Goal: Information Seeking & Learning: Learn about a topic

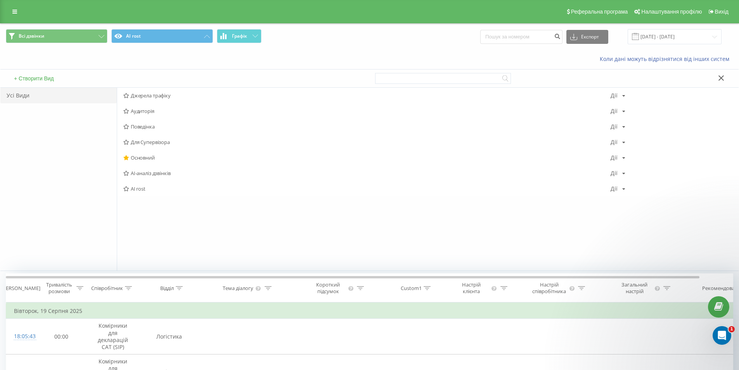
click at [215, 35] on span "Всі дзвінки AI rost Графік" at bounding box center [185, 36] width 358 height 15
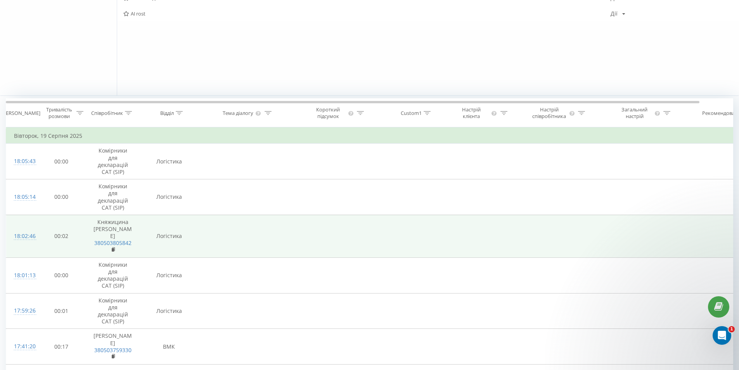
scroll to position [233, 0]
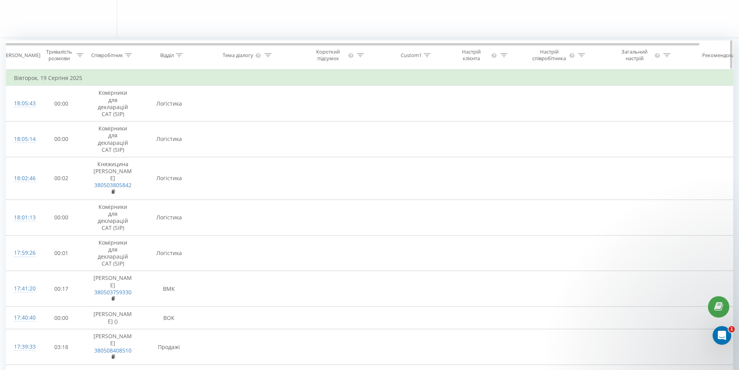
click at [177, 53] on icon at bounding box center [179, 55] width 7 height 4
click at [168, 96] on div "Select an operator" at bounding box center [164, 93] width 55 height 6
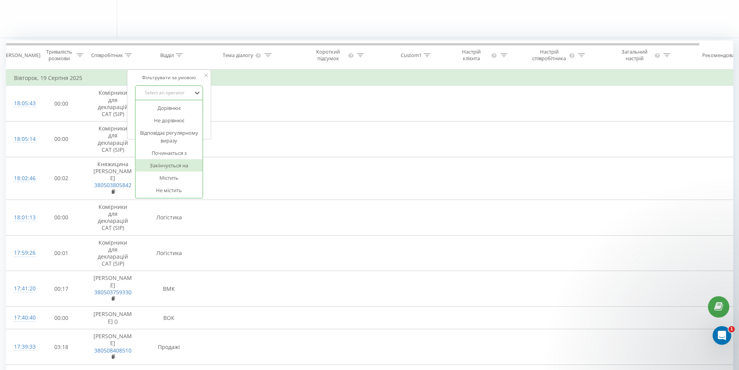
click at [176, 165] on div "Закінчується на" at bounding box center [169, 165] width 68 height 12
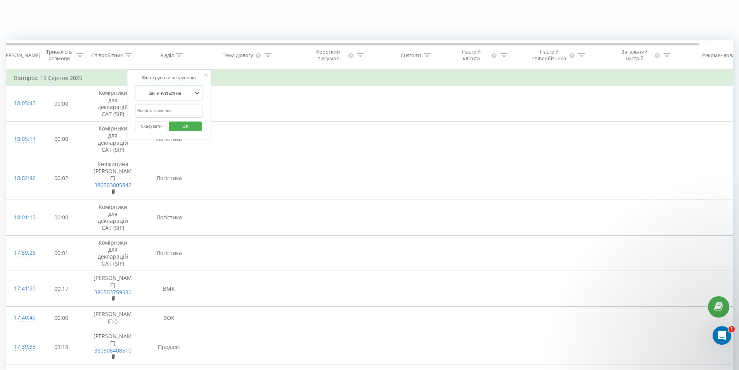
click at [171, 109] on input "text" at bounding box center [169, 111] width 68 height 14
type input "к"
click at [156, 108] on input "к" at bounding box center [169, 111] width 68 height 14
click at [189, 127] on span "OK" at bounding box center [186, 126] width 22 height 12
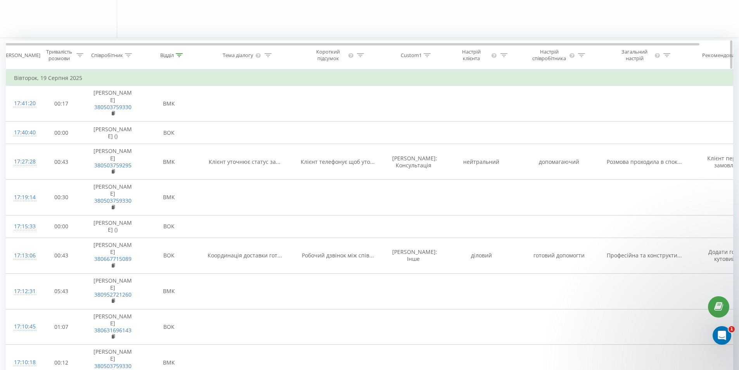
click at [77, 56] on icon at bounding box center [79, 55] width 7 height 4
click at [44, 108] on input "text" at bounding box center [61, 111] width 68 height 14
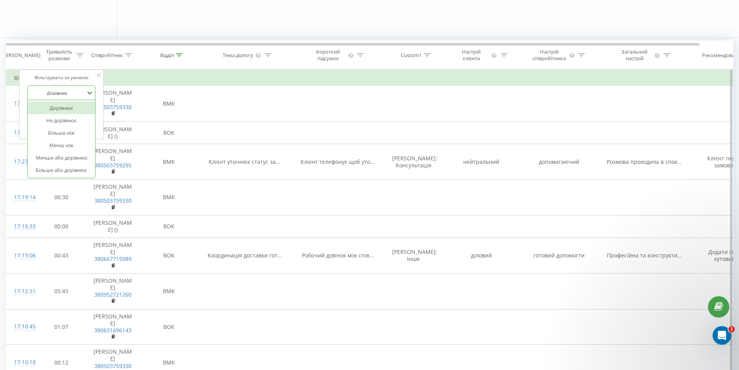
click at [57, 93] on div at bounding box center [56, 92] width 55 height 7
click at [58, 169] on div "Більше або дорівнює" at bounding box center [62, 170] width 68 height 12
click at [47, 111] on input "text" at bounding box center [61, 111] width 68 height 14
type input "00:10"
click at [83, 127] on span "OK" at bounding box center [78, 126] width 22 height 12
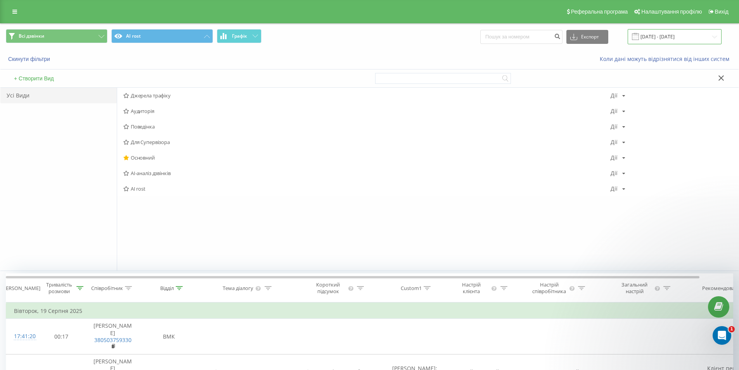
click at [658, 36] on input "[DATE] - [DATE]" at bounding box center [675, 36] width 94 height 15
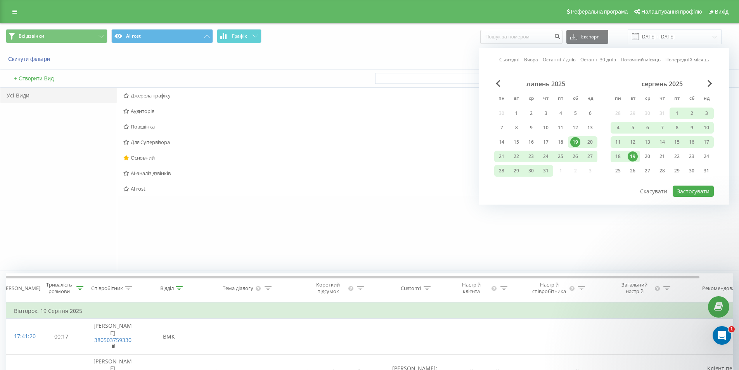
click at [576, 142] on div "19" at bounding box center [575, 142] width 10 height 10
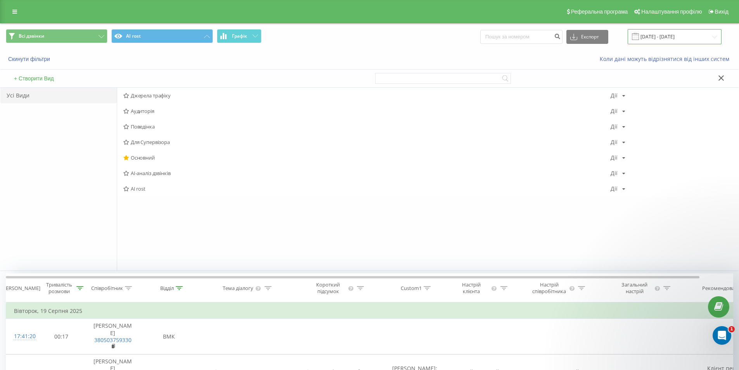
click at [699, 36] on input "[DATE] - [DATE]" at bounding box center [675, 36] width 94 height 15
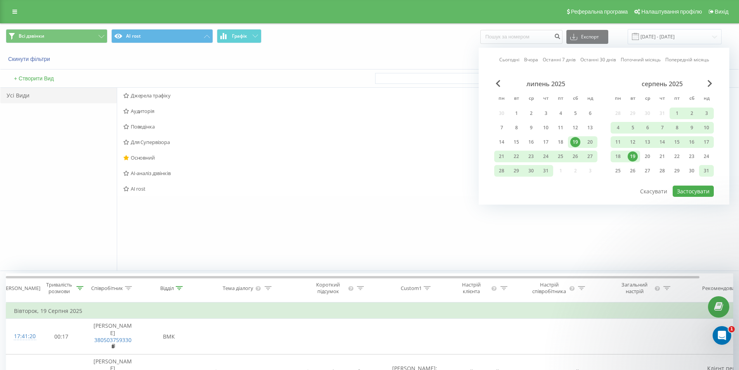
click at [705, 168] on div "31" at bounding box center [706, 171] width 10 height 10
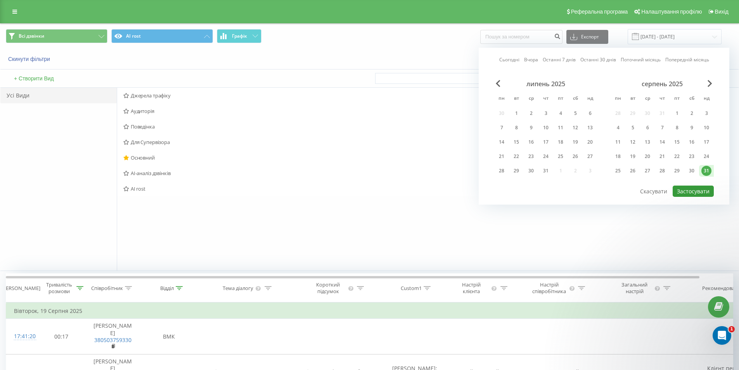
click at [702, 191] on button "Застосувати" at bounding box center [693, 190] width 41 height 11
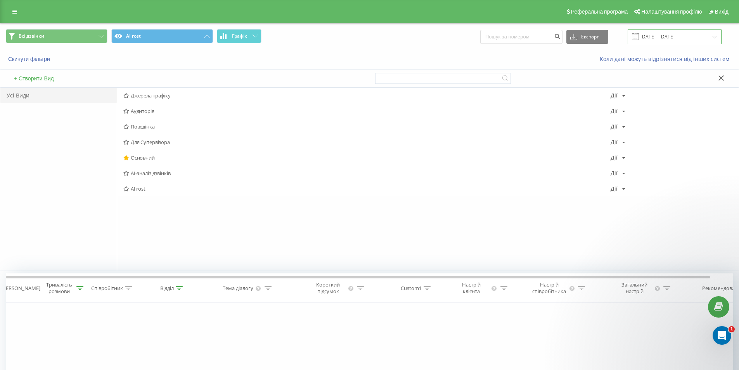
click at [654, 36] on input "31.08.2025 - 31.08.2025" at bounding box center [675, 36] width 94 height 15
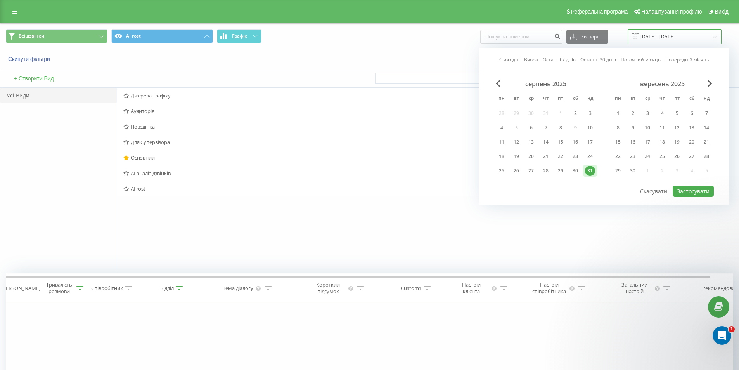
click at [654, 34] on input "31.08.2025 - 31.08.2025" at bounding box center [675, 36] width 94 height 15
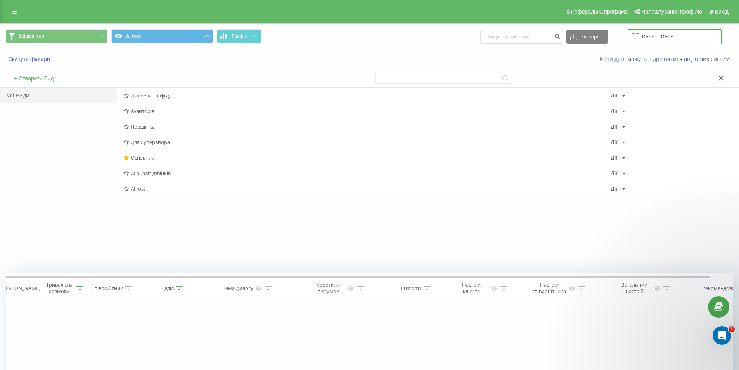
click at [654, 34] on input "31.08.2025 - 31.08.2025" at bounding box center [675, 36] width 94 height 15
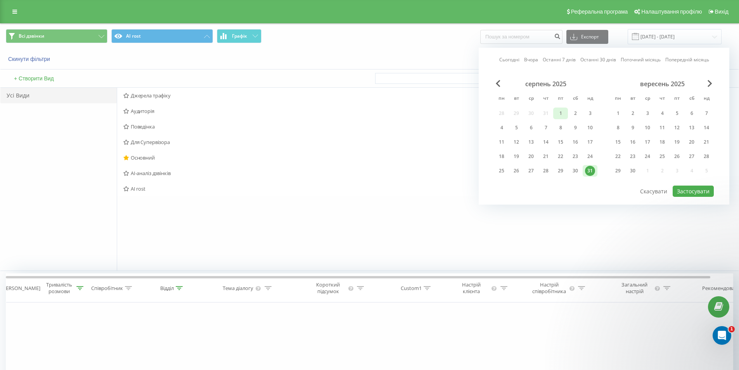
click at [563, 115] on div "1" at bounding box center [561, 113] width 10 height 10
click at [591, 171] on div "31" at bounding box center [590, 171] width 10 height 10
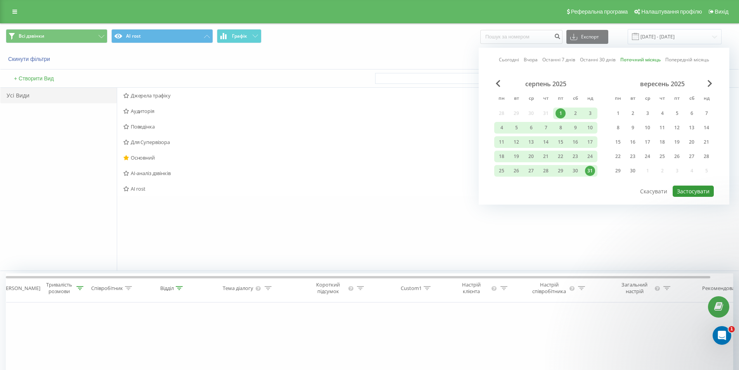
click at [694, 191] on button "Застосувати" at bounding box center [693, 190] width 41 height 11
type input "[DATE] - [DATE]"
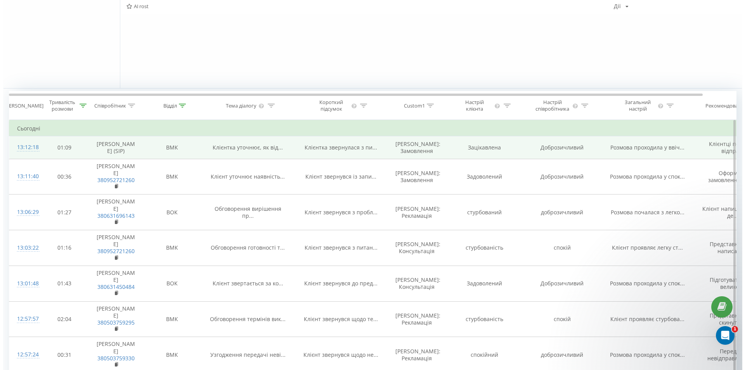
scroll to position [194, 0]
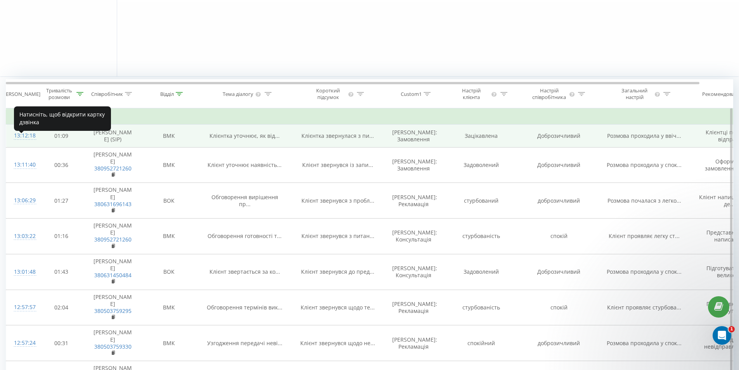
click at [20, 143] on div "13:12:18" at bounding box center [22, 135] width 16 height 15
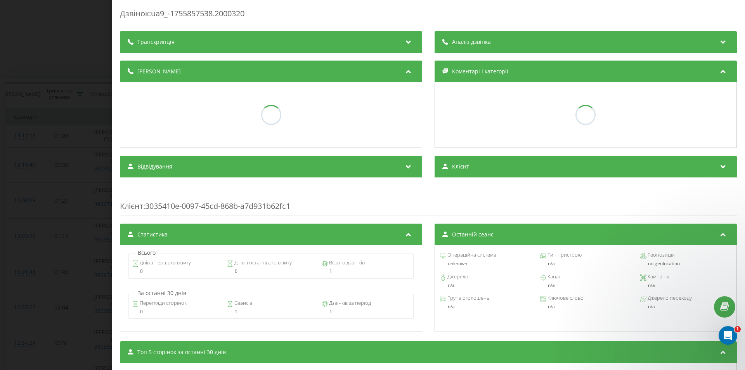
click at [483, 45] on span "Аналіз дзвінка" at bounding box center [471, 42] width 39 height 8
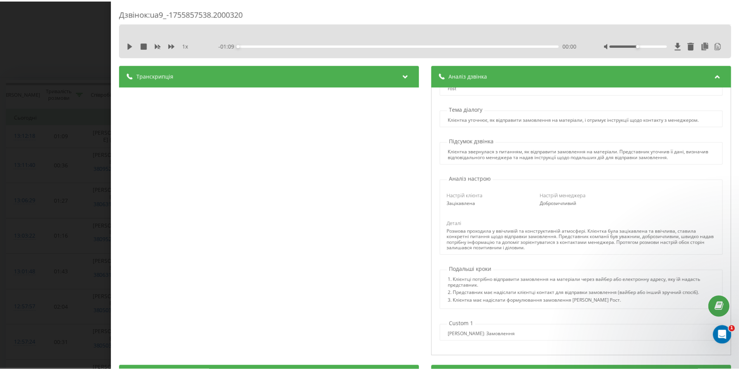
scroll to position [39, 0]
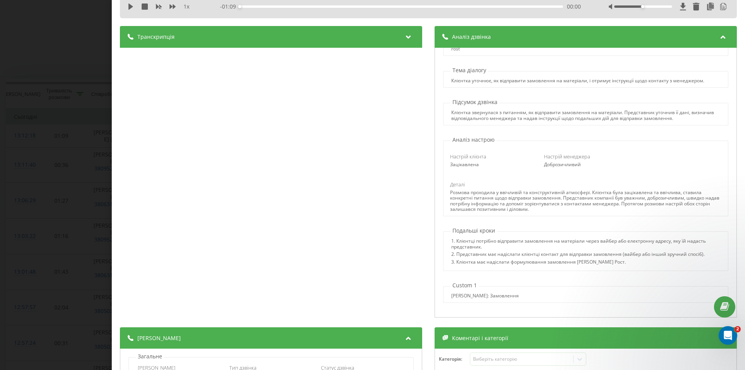
click at [81, 95] on div "Дзвінок : ua9_-1755857538.2000320 1 x - 01:09 00:00 00:00 Транскрипція 00:00 Ал…" at bounding box center [372, 185] width 745 height 370
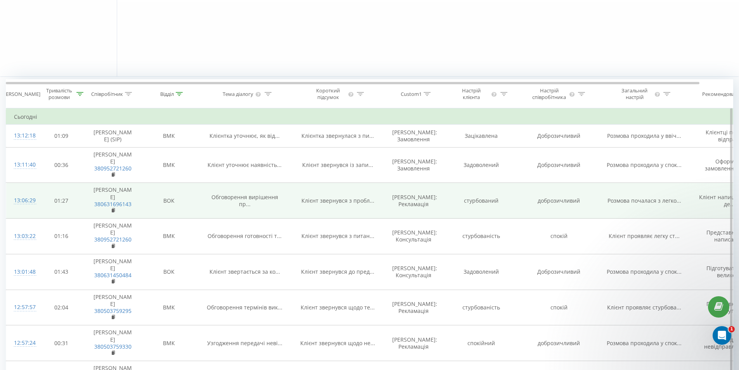
click at [22, 208] on div "13:06:29" at bounding box center [22, 200] width 16 height 15
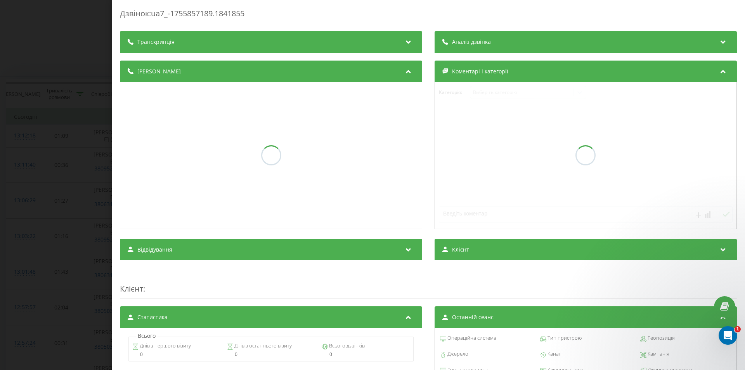
click at [467, 41] on span "Аналіз дзвінка" at bounding box center [471, 42] width 39 height 8
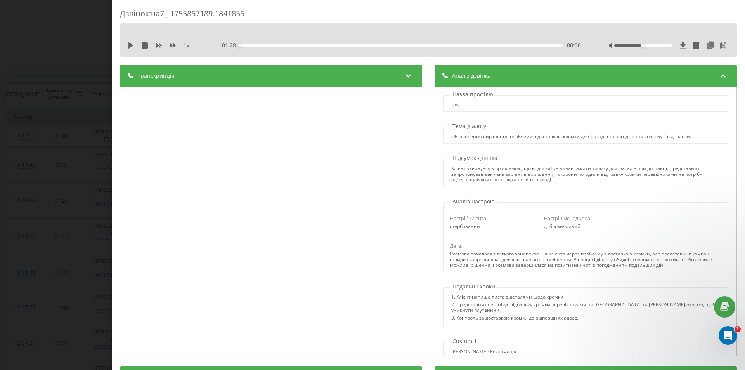
click at [0, 132] on div "Дзвінок : ua7_-1755857189.1841855 1 x - 01:28 00:00 00:00 Транскрипція 00:00 Да…" at bounding box center [372, 185] width 745 height 370
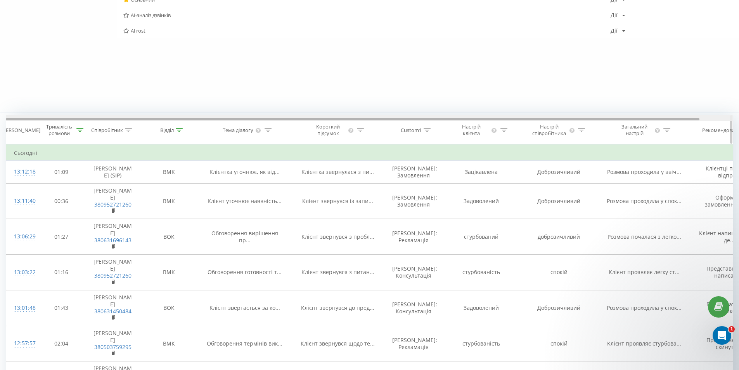
scroll to position [155, 0]
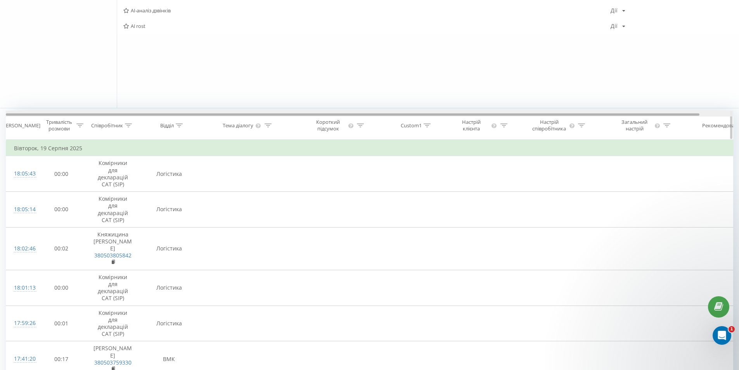
scroll to position [155, 0]
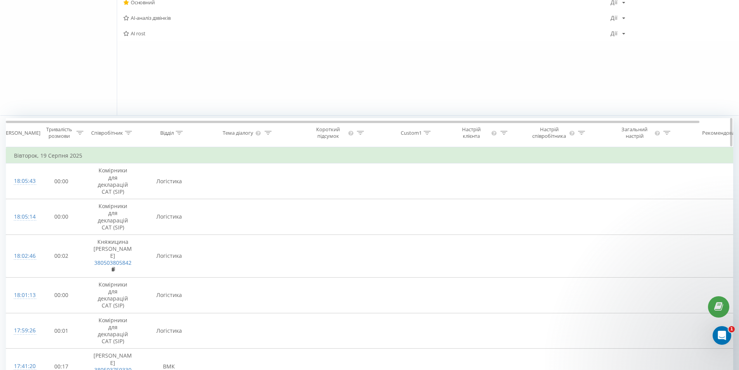
click at [174, 133] on div "Відділ" at bounding box center [171, 133] width 23 height 7
click at [165, 173] on div "Select an operator" at bounding box center [164, 170] width 55 height 6
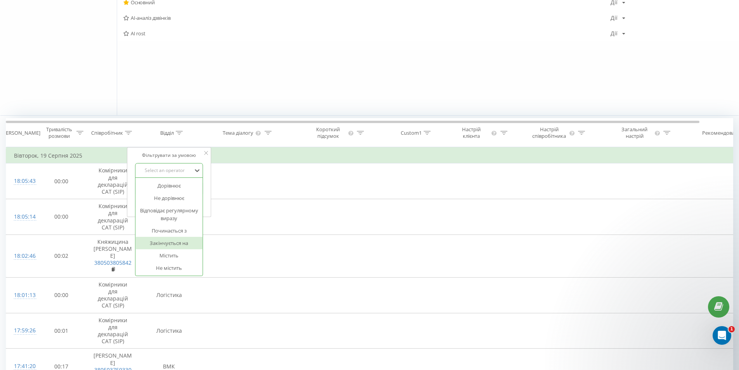
click at [175, 244] on div "Закінчується на" at bounding box center [169, 243] width 68 height 12
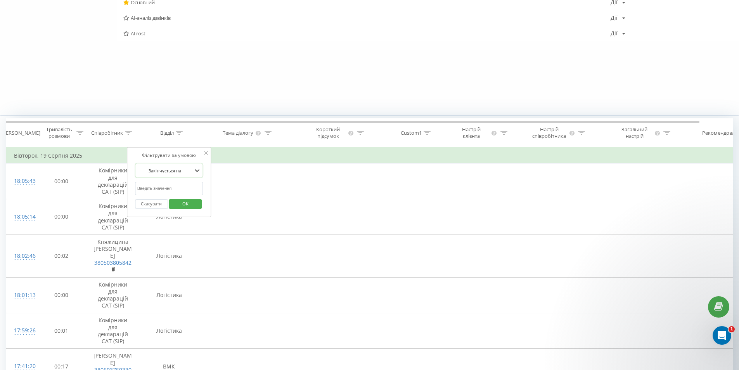
click at [169, 185] on input "text" at bounding box center [169, 189] width 68 height 14
type input "к"
click at [190, 208] on span "OK" at bounding box center [186, 203] width 22 height 12
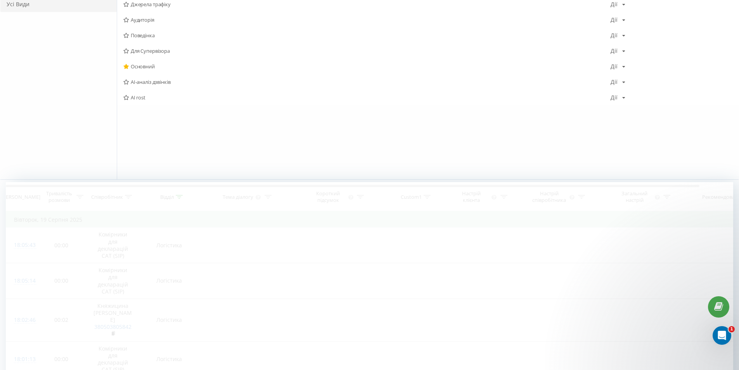
scroll to position [78, 0]
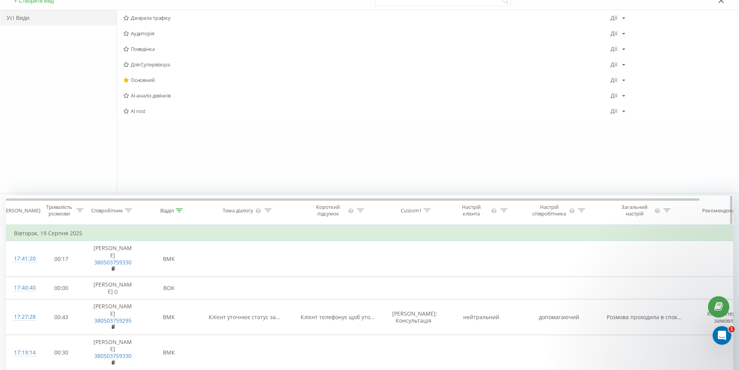
click at [80, 208] on icon at bounding box center [79, 210] width 7 height 4
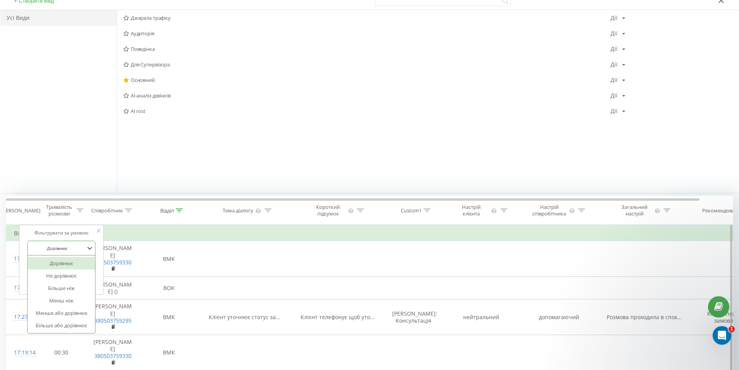
click at [62, 248] on div at bounding box center [56, 247] width 55 height 7
click at [73, 324] on div "Більше або дорівнює" at bounding box center [62, 325] width 68 height 12
click at [56, 266] on input "text" at bounding box center [61, 266] width 68 height 14
type input "00:10"
click at [78, 281] on span "OK" at bounding box center [78, 281] width 22 height 12
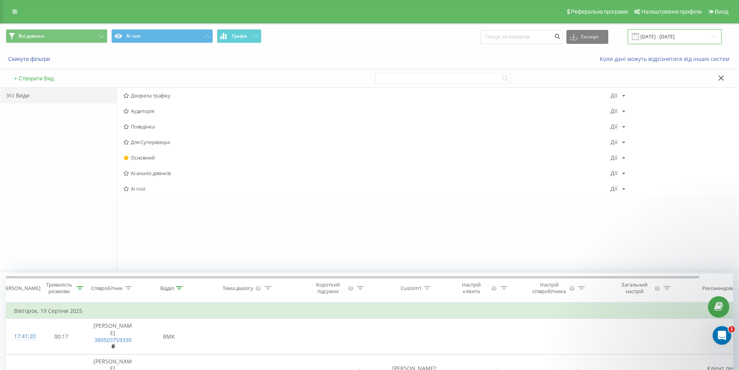
click at [654, 35] on input "[DATE] - [DATE]" at bounding box center [675, 36] width 94 height 15
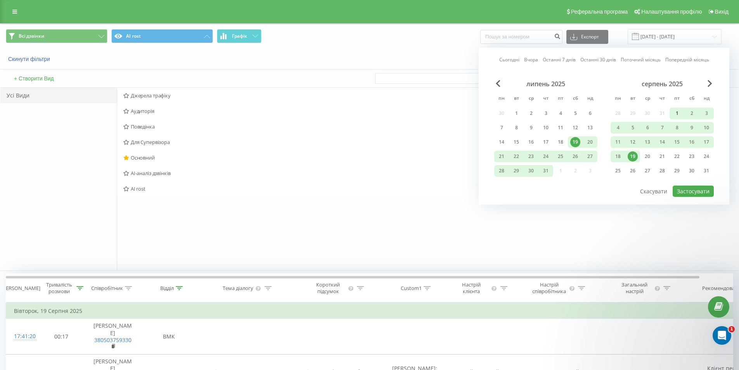
click at [676, 111] on div "1" at bounding box center [677, 113] width 10 height 10
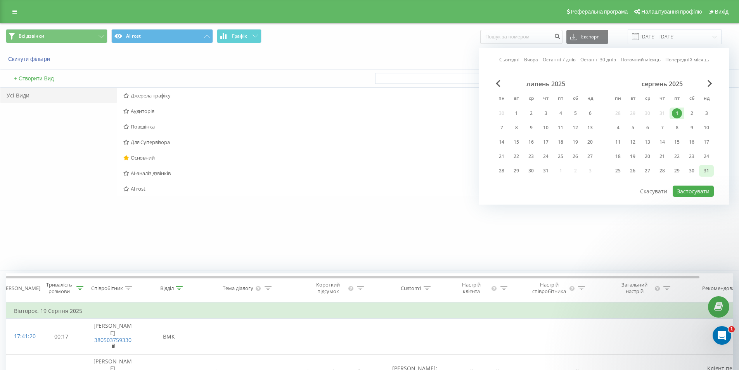
click at [709, 170] on div "31" at bounding box center [706, 171] width 10 height 10
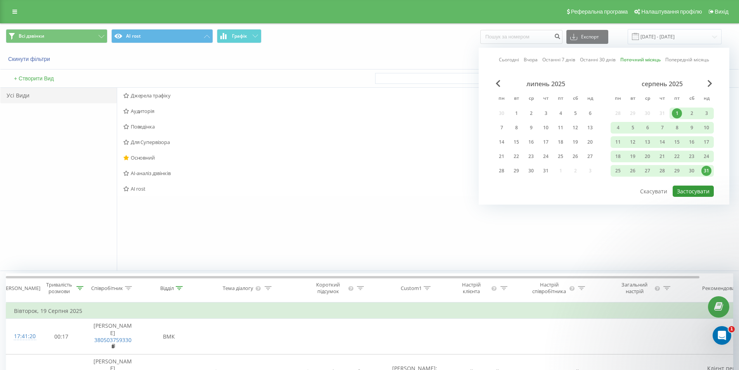
click at [698, 191] on button "Застосувати" at bounding box center [693, 190] width 41 height 11
type input "[DATE] - [DATE]"
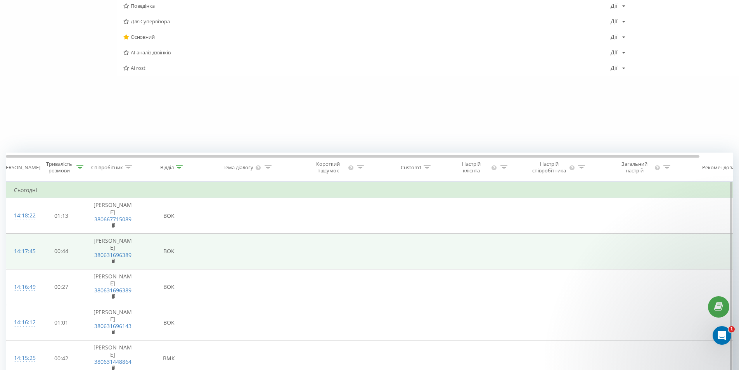
scroll to position [194, 0]
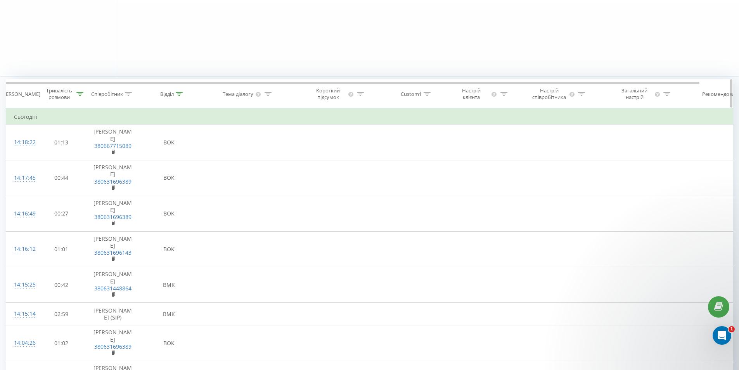
click at [80, 93] on icon at bounding box center [79, 94] width 7 height 4
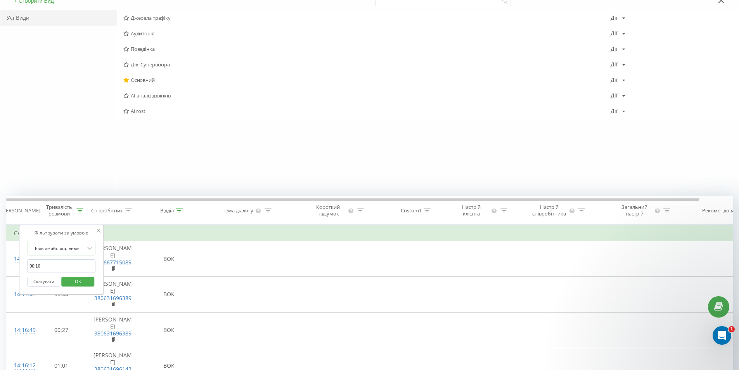
scroll to position [0, 0]
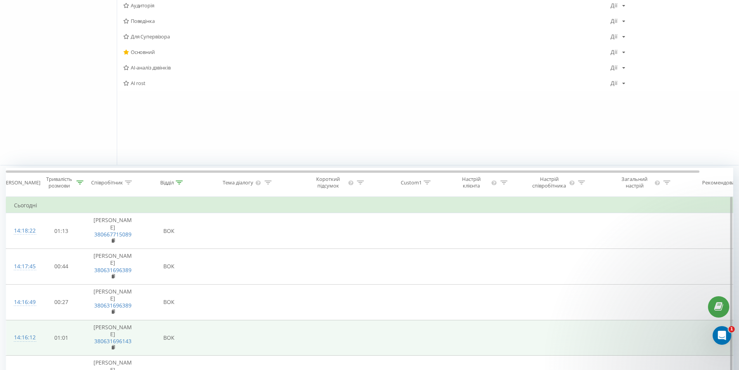
scroll to position [116, 0]
